Goal: Task Accomplishment & Management: Manage account settings

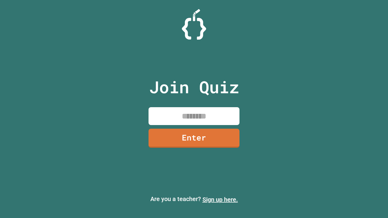
click at [220, 200] on link "Sign up here." at bounding box center [219, 199] width 35 height 7
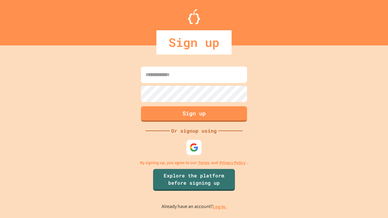
click at [220, 207] on link "Log in." at bounding box center [220, 207] width 14 height 6
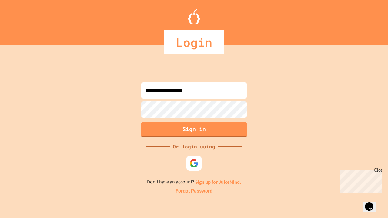
type input "**********"
